Goal: Task Accomplishment & Management: Use online tool/utility

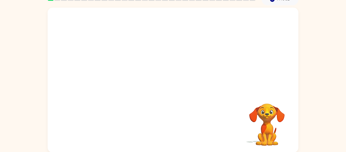
scroll to position [26, 0]
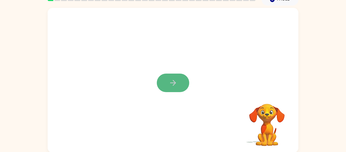
click at [165, 78] on button "button" at bounding box center [173, 82] width 32 height 18
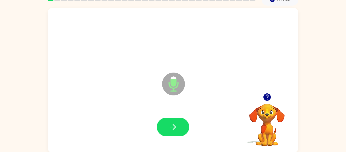
click at [165, 78] on icon at bounding box center [173, 83] width 23 height 23
click at [167, 137] on div at bounding box center [173, 127] width 241 height 42
click at [160, 123] on button "button" at bounding box center [173, 126] width 32 height 18
click at [161, 123] on button "button" at bounding box center [173, 126] width 32 height 18
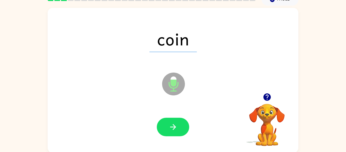
click at [161, 123] on button "button" at bounding box center [173, 126] width 32 height 18
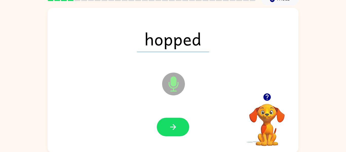
click at [161, 123] on button "button" at bounding box center [173, 126] width 32 height 18
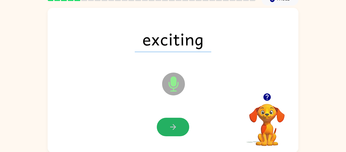
click at [161, 123] on button "button" at bounding box center [173, 126] width 32 height 18
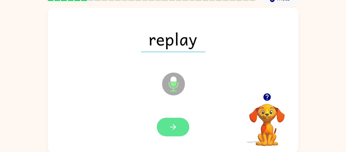
click at [161, 123] on button "button" at bounding box center [173, 126] width 32 height 18
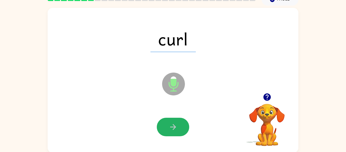
click at [161, 123] on button "button" at bounding box center [173, 126] width 32 height 18
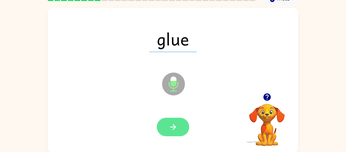
click at [161, 123] on button "button" at bounding box center [173, 126] width 32 height 18
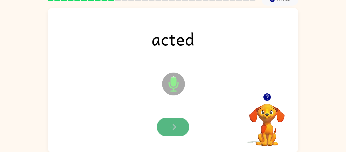
click at [163, 123] on button "button" at bounding box center [173, 126] width 32 height 18
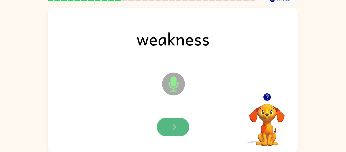
click at [162, 123] on button "button" at bounding box center [173, 126] width 32 height 18
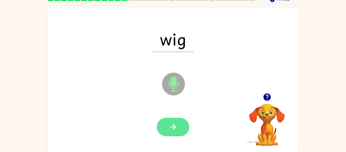
click at [162, 123] on button "button" at bounding box center [173, 126] width 32 height 18
click at [163, 123] on button "button" at bounding box center [173, 126] width 32 height 18
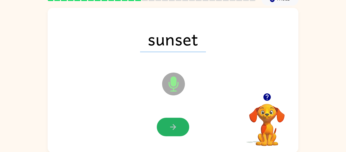
click at [163, 123] on button "button" at bounding box center [173, 126] width 32 height 18
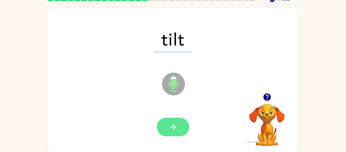
click at [165, 119] on button "button" at bounding box center [173, 126] width 32 height 18
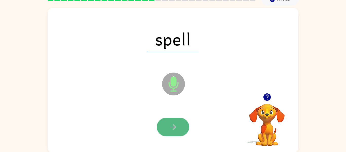
click at [165, 119] on button "button" at bounding box center [173, 126] width 32 height 18
click at [166, 117] on button "button" at bounding box center [173, 126] width 32 height 18
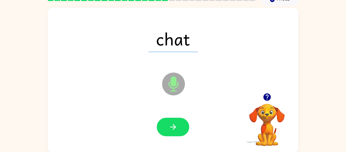
click at [166, 117] on button "button" at bounding box center [173, 126] width 32 height 18
click at [176, 129] on icon "button" at bounding box center [173, 126] width 9 height 9
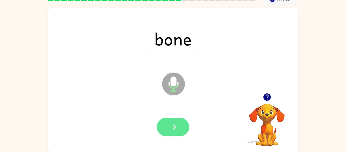
click at [176, 128] on icon "button" at bounding box center [173, 126] width 9 height 9
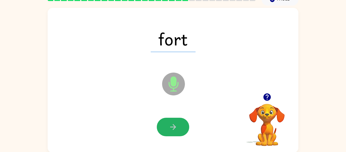
click at [176, 128] on icon "button" at bounding box center [173, 126] width 9 height 9
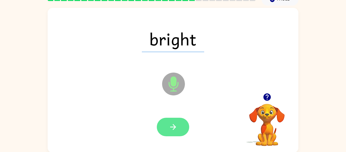
click at [177, 129] on icon "button" at bounding box center [173, 126] width 9 height 9
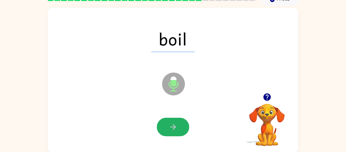
click at [177, 129] on icon "button" at bounding box center [173, 126] width 9 height 9
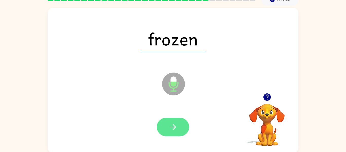
click at [177, 129] on icon "button" at bounding box center [173, 126] width 9 height 9
click at [177, 128] on icon "button" at bounding box center [173, 126] width 9 height 9
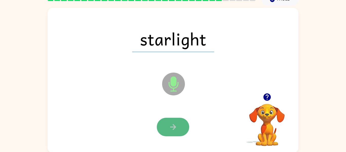
click at [176, 128] on icon "button" at bounding box center [173, 126] width 9 height 9
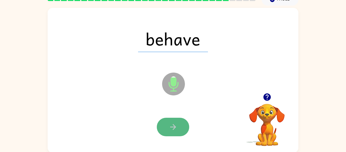
click at [176, 127] on icon "button" at bounding box center [173, 126] width 9 height 9
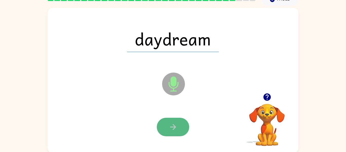
click at [176, 127] on icon "button" at bounding box center [173, 126] width 9 height 9
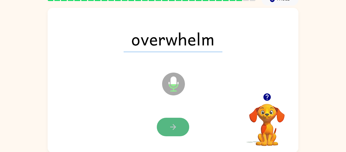
click at [177, 126] on icon "button" at bounding box center [173, 126] width 9 height 9
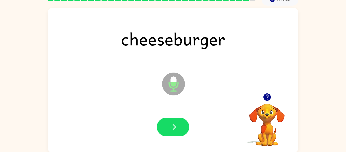
click at [177, 126] on icon "button" at bounding box center [173, 126] width 9 height 9
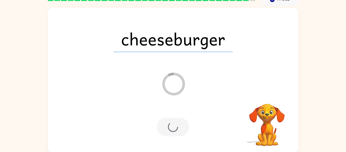
scroll to position [17, 0]
